Goal: Task Accomplishment & Management: Complete application form

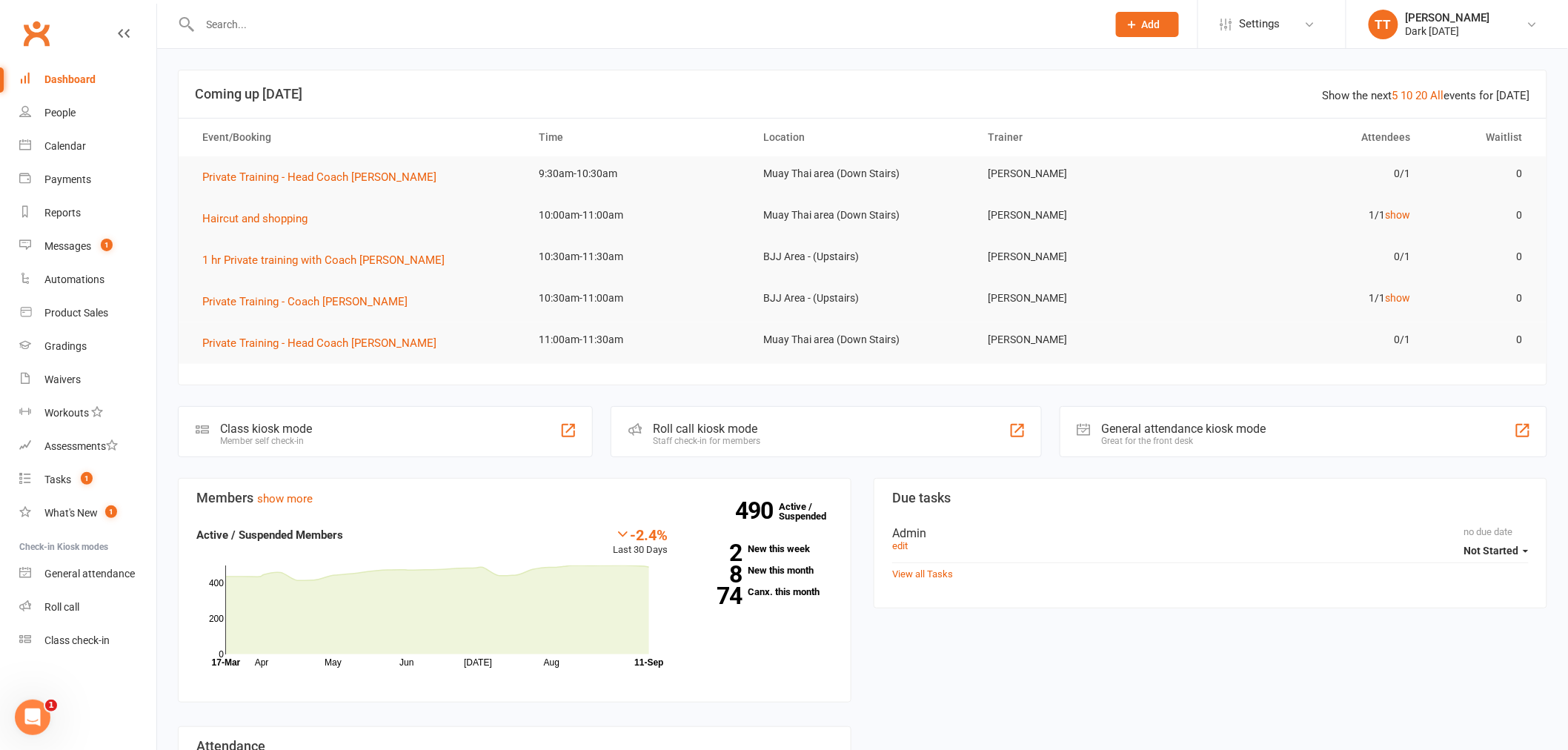
click at [1151, 19] on span "Add" at bounding box center [1151, 24] width 19 height 12
click at [1125, 71] on link "Prospect" at bounding box center [1131, 66] width 132 height 34
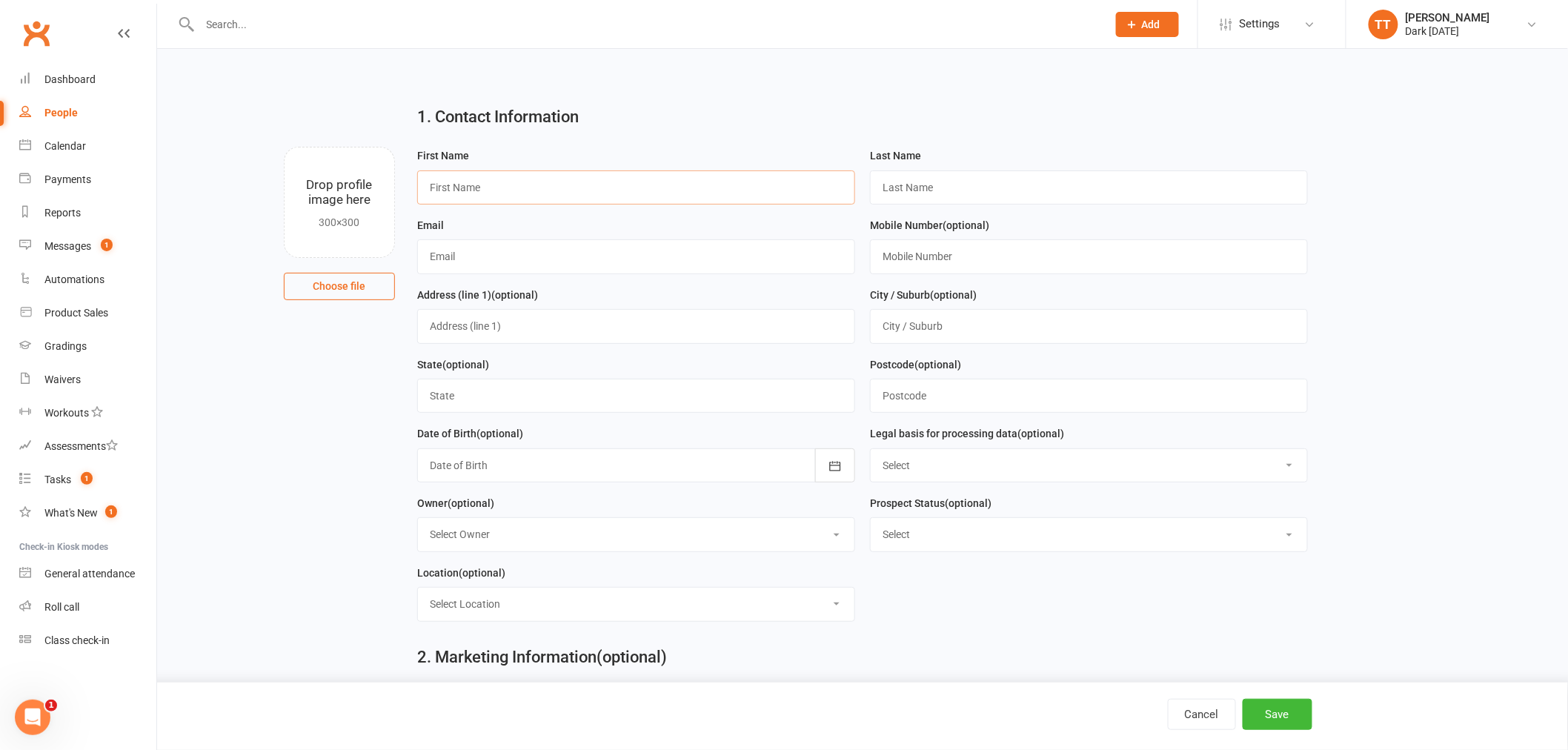
click at [475, 190] on input "text" at bounding box center [636, 188] width 438 height 34
type input "[PERSON_NAME]"
click at [907, 190] on input "text" at bounding box center [1089, 188] width 438 height 34
type input "kaddour"
click at [478, 257] on input "text" at bounding box center [636, 256] width 438 height 34
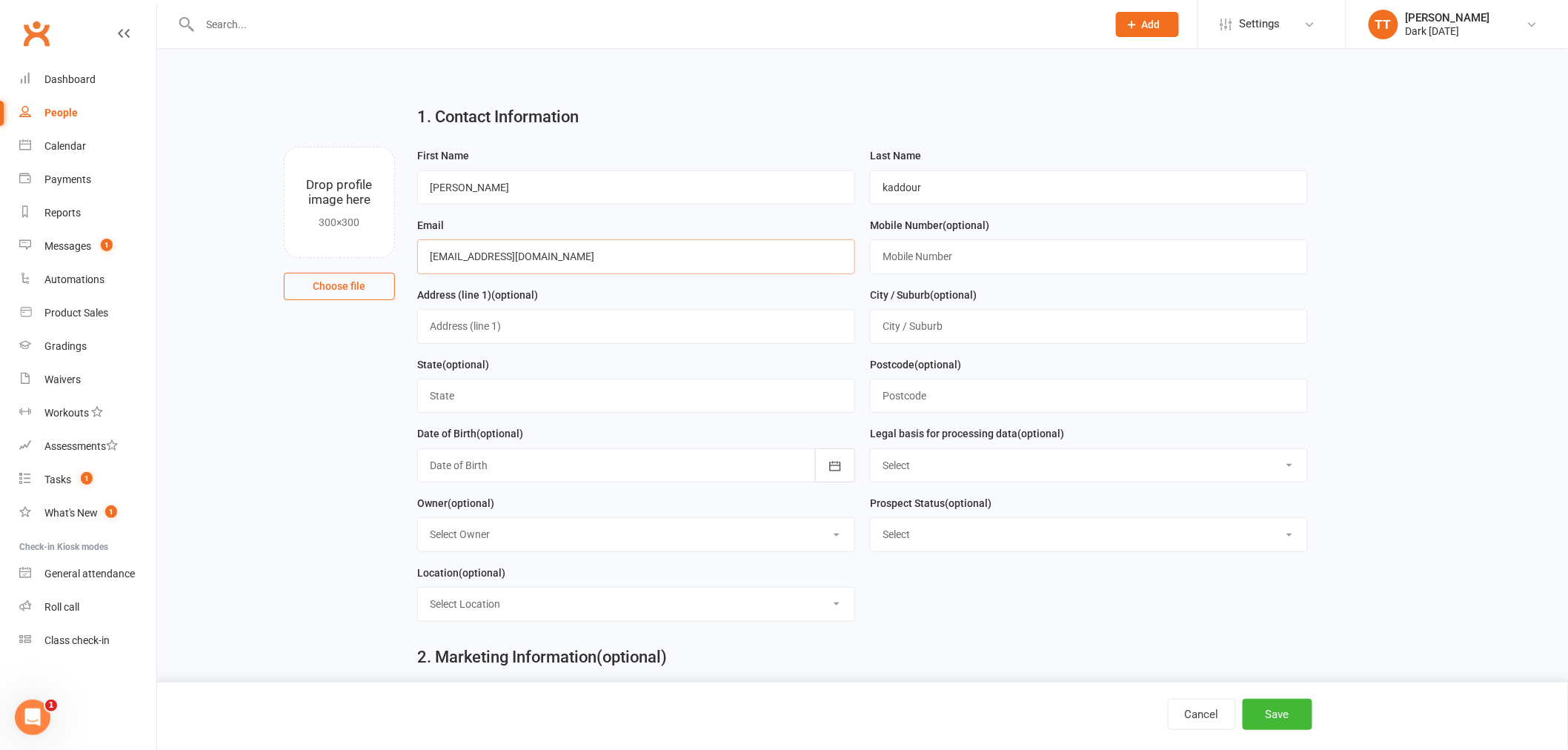
type input "[EMAIL_ADDRESS][DOMAIN_NAME]"
click at [904, 255] on input "text" at bounding box center [1089, 256] width 438 height 34
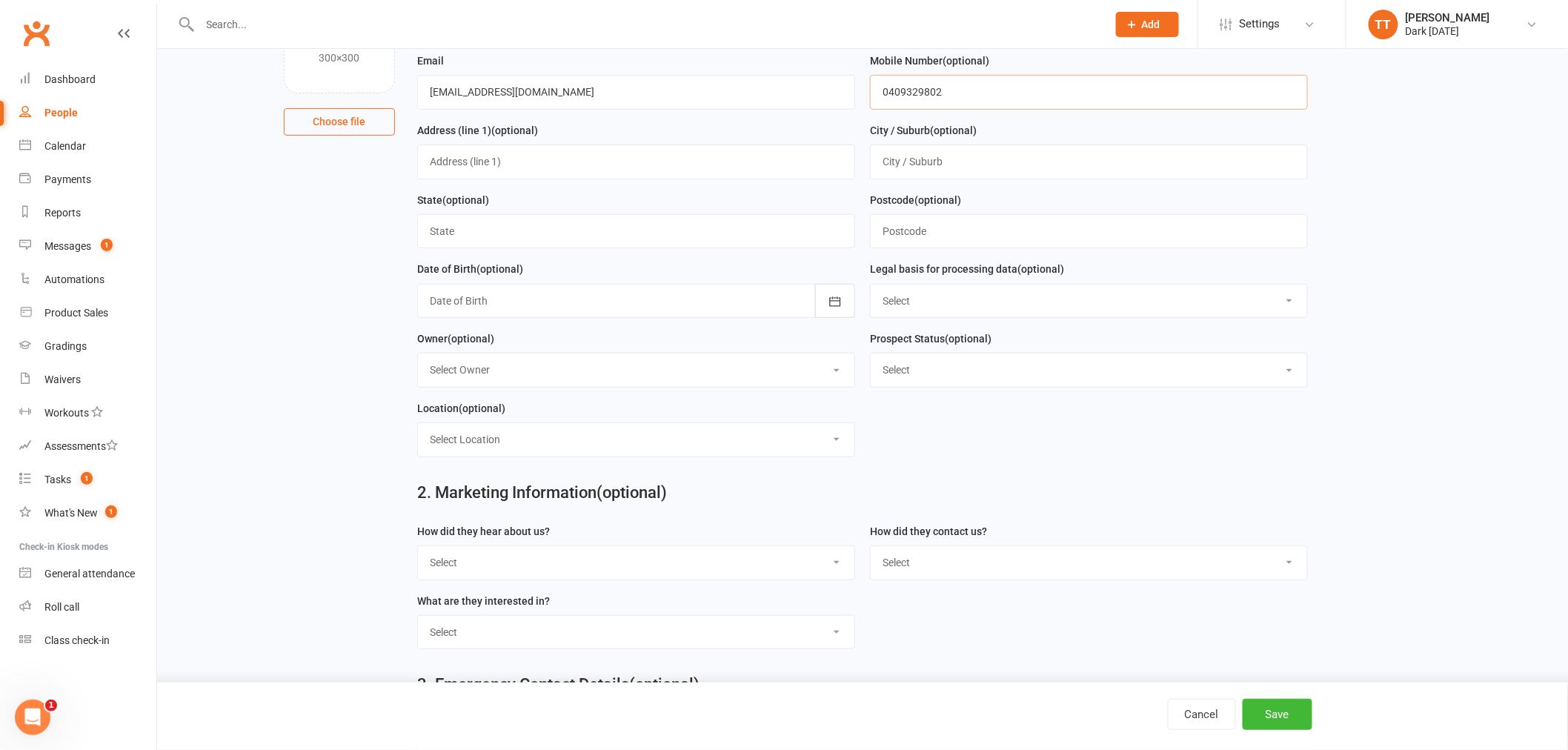
scroll to position [352, 0]
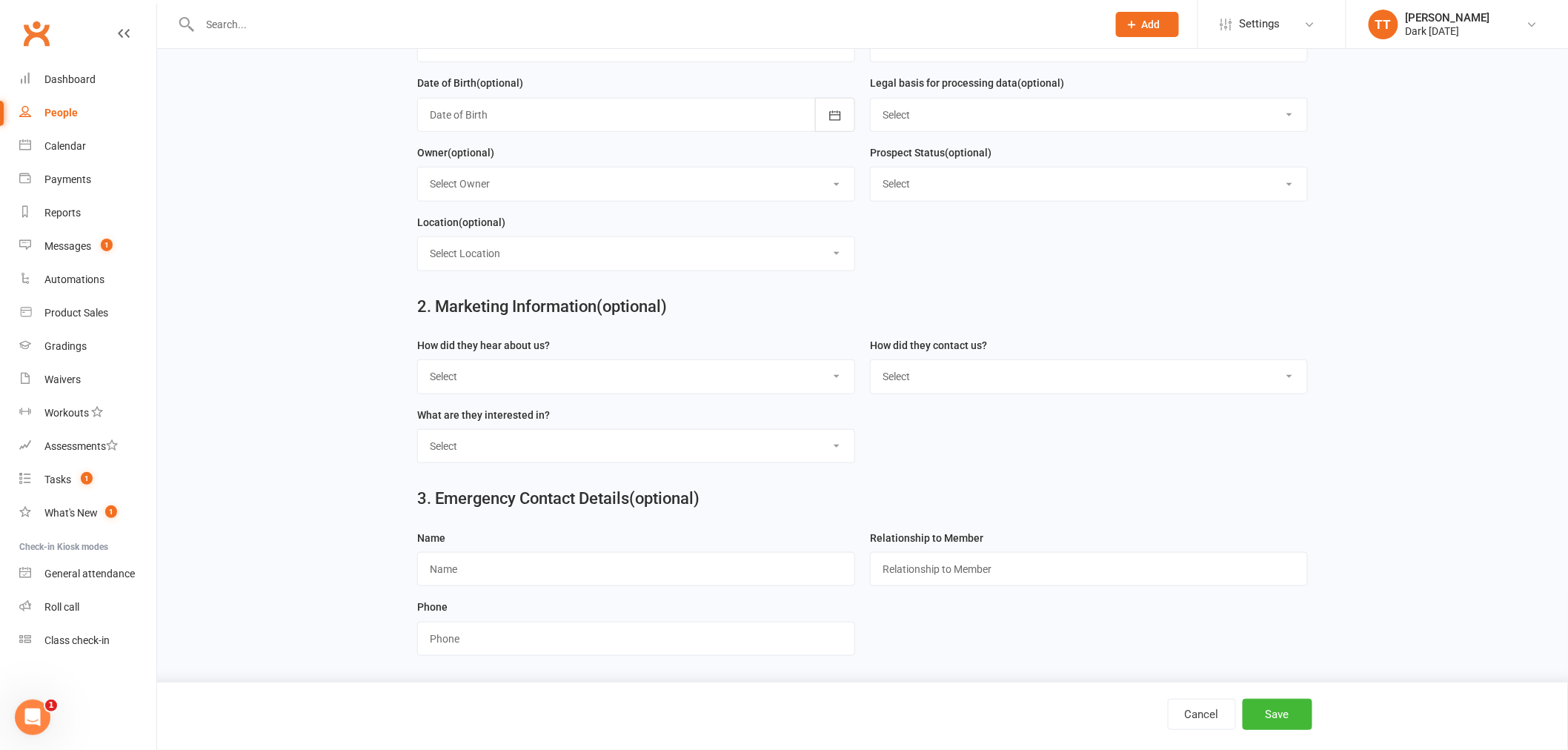
type input "0409329802"
click at [462, 580] on input "text" at bounding box center [636, 570] width 438 height 34
type input "k"
type input "[PERSON_NAME]"
click at [958, 567] on input "text" at bounding box center [1089, 570] width 438 height 34
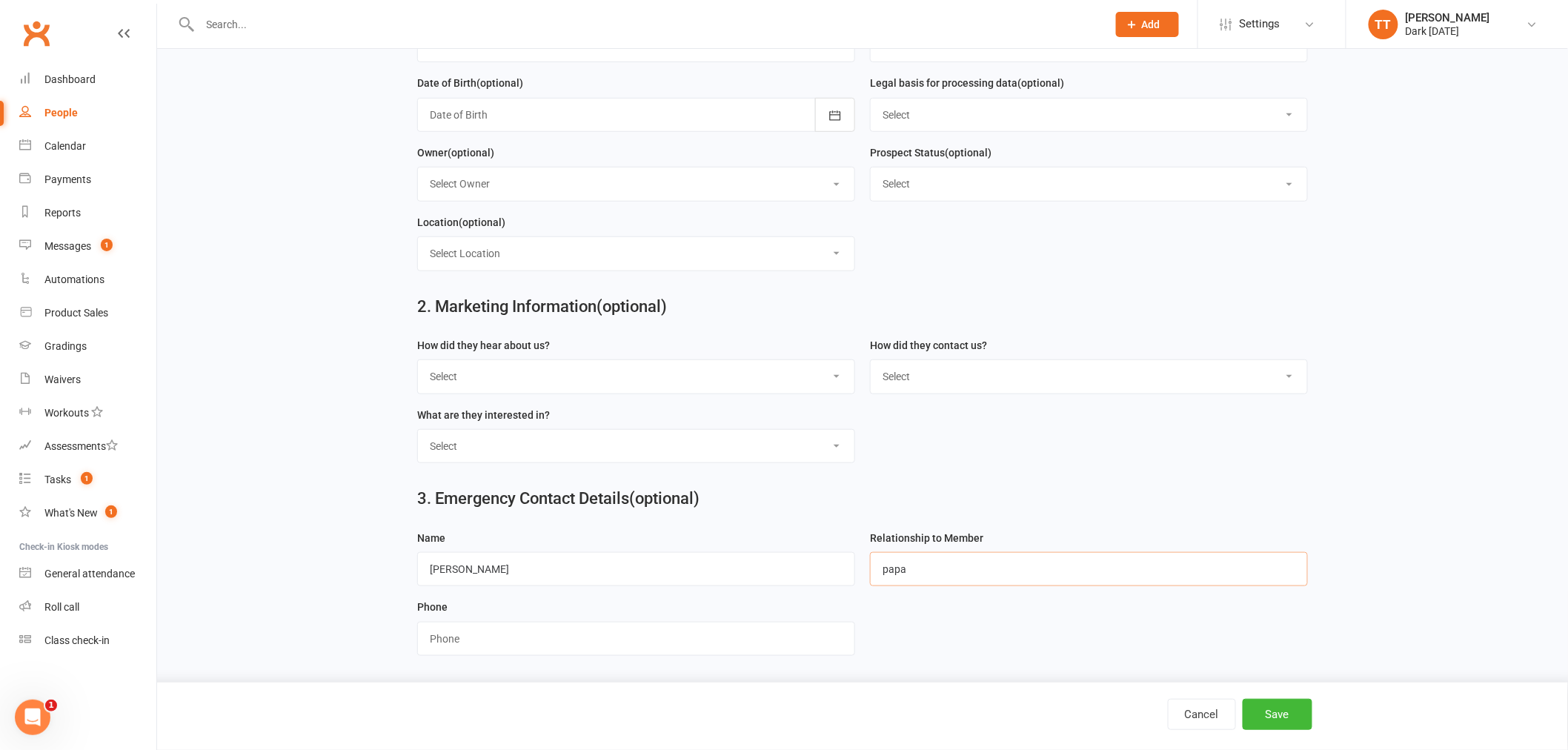
type input "papa"
click at [452, 646] on input "string" at bounding box center [636, 639] width 438 height 34
type input "0455555150"
click at [1300, 718] on button "Save" at bounding box center [1278, 714] width 70 height 31
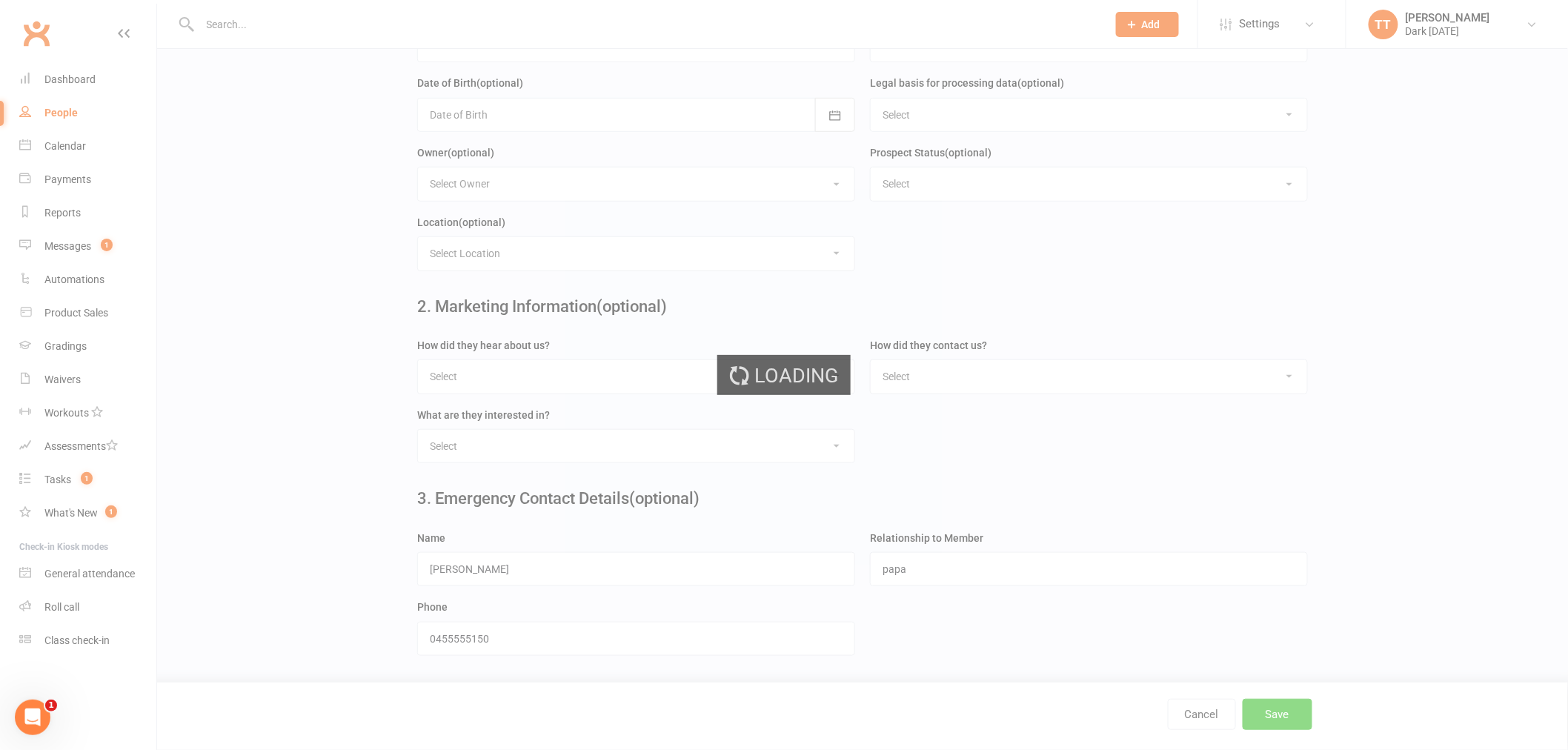
scroll to position [0, 0]
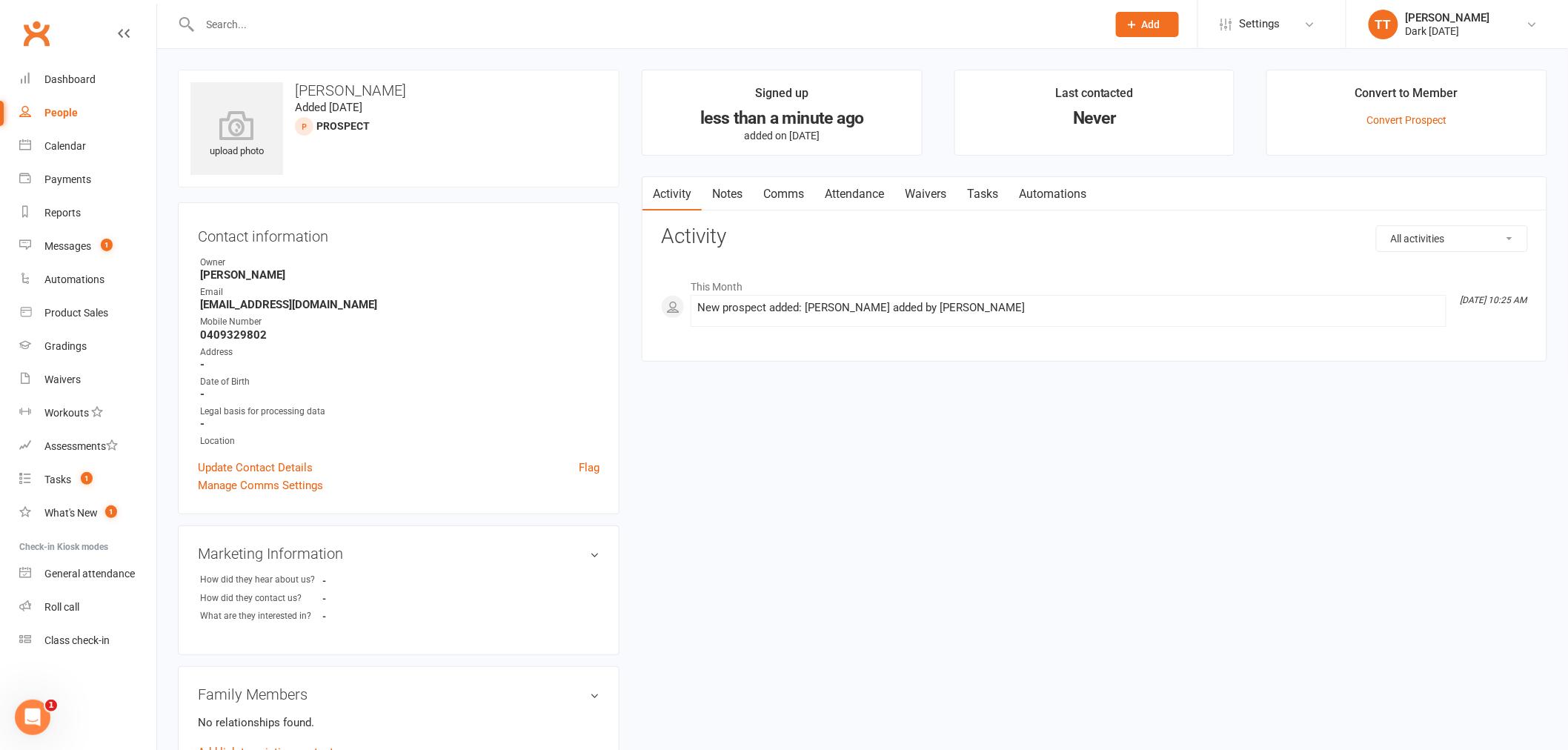
scroll to position [83, 0]
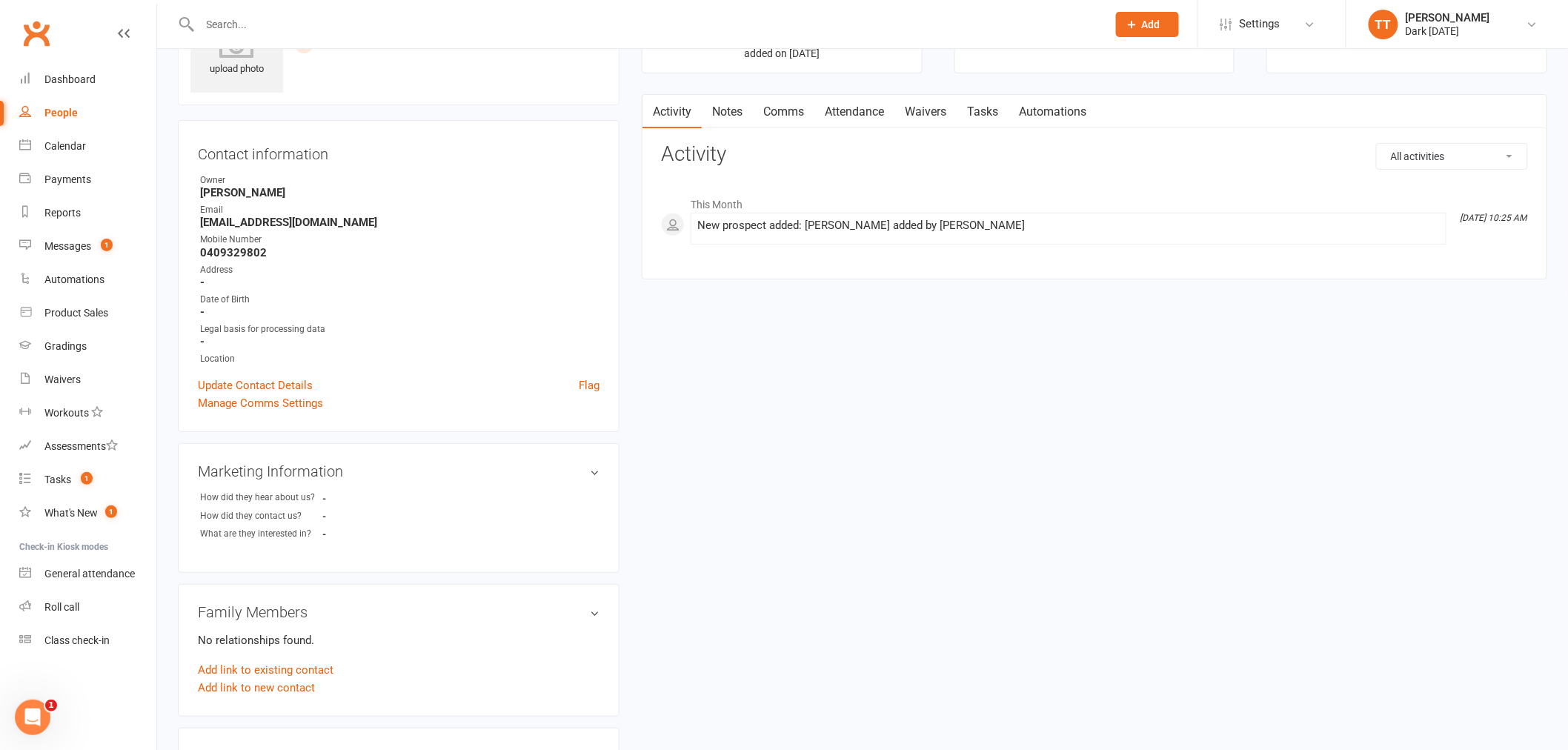
click at [928, 112] on link "Waivers" at bounding box center [925, 112] width 62 height 34
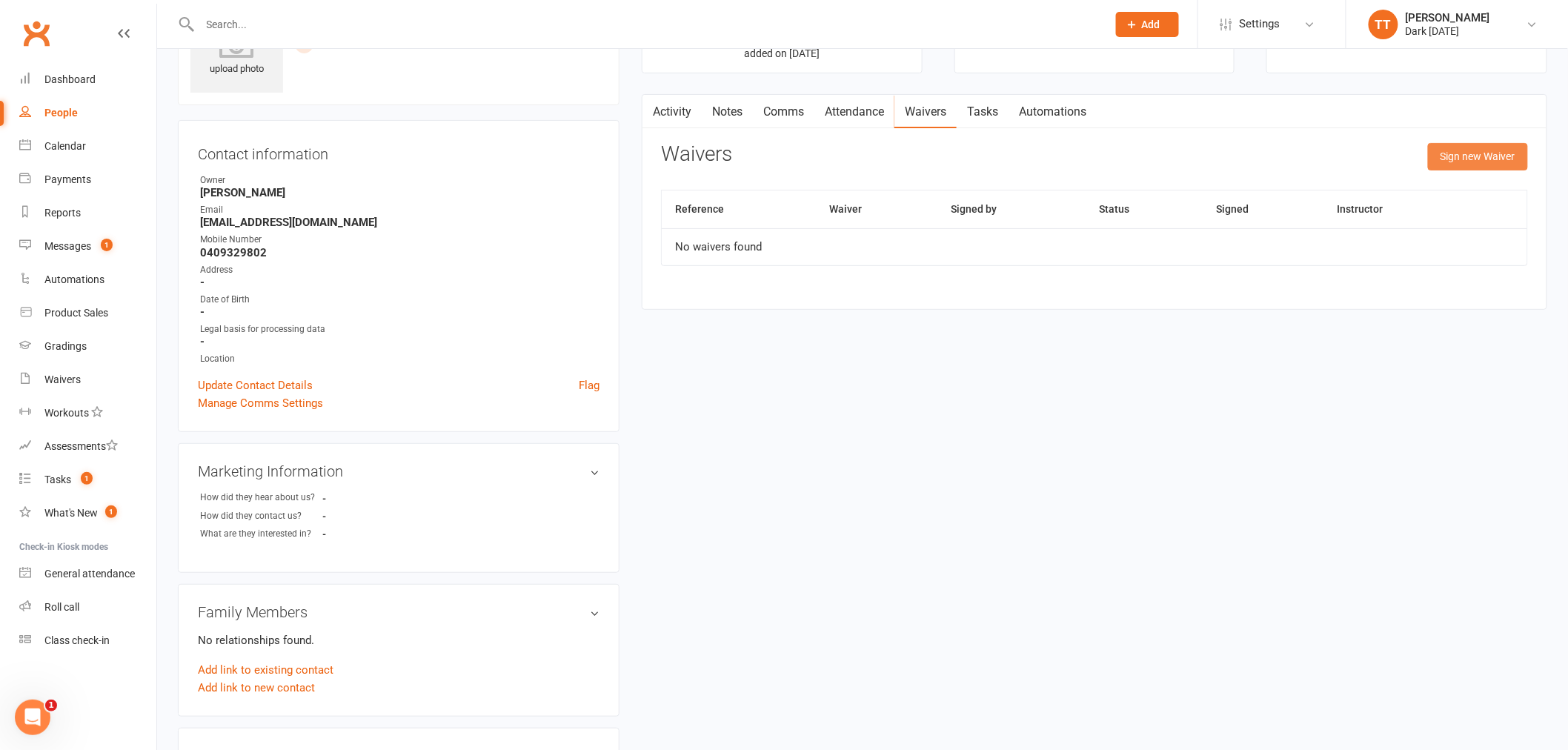
click at [1487, 162] on button "Sign new Waiver" at bounding box center [1478, 156] width 100 height 27
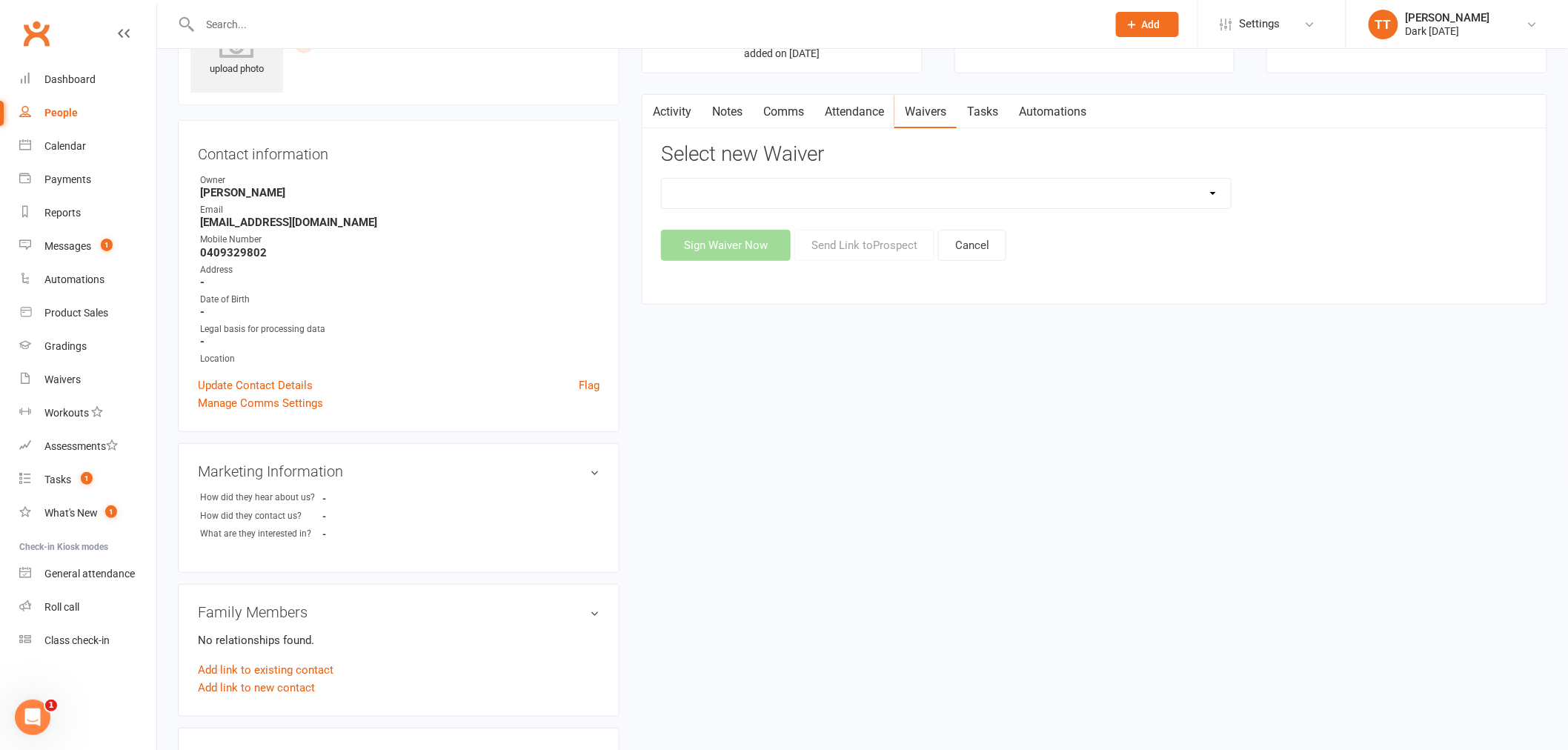
click at [1215, 206] on select "Dark [DATE] Membership Dark [DATE] Membership waiver - no EDDR Dark [DATE] Tria…" at bounding box center [946, 193] width 569 height 30
select select "9794"
click at [661, 179] on select "Dark [DATE] Membership Dark [DATE] Membership waiver - no EDDR Dark [DATE] Tria…" at bounding box center [946, 193] width 569 height 30
click at [830, 248] on button "Send Link to [GEOGRAPHIC_DATA]" at bounding box center [864, 245] width 140 height 31
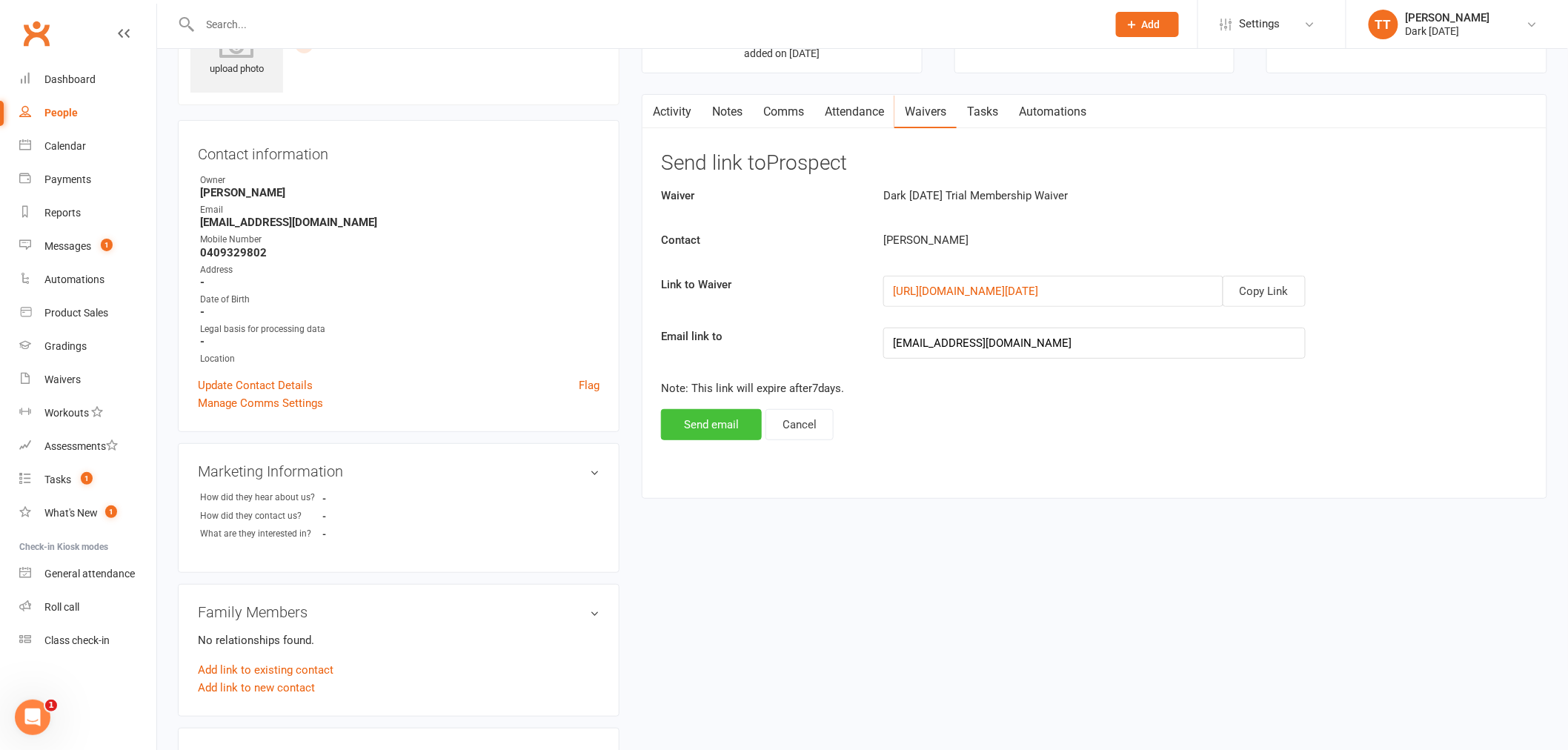
click at [758, 428] on button "Send email" at bounding box center [711, 425] width 101 height 31
